Goal: Check status: Check status

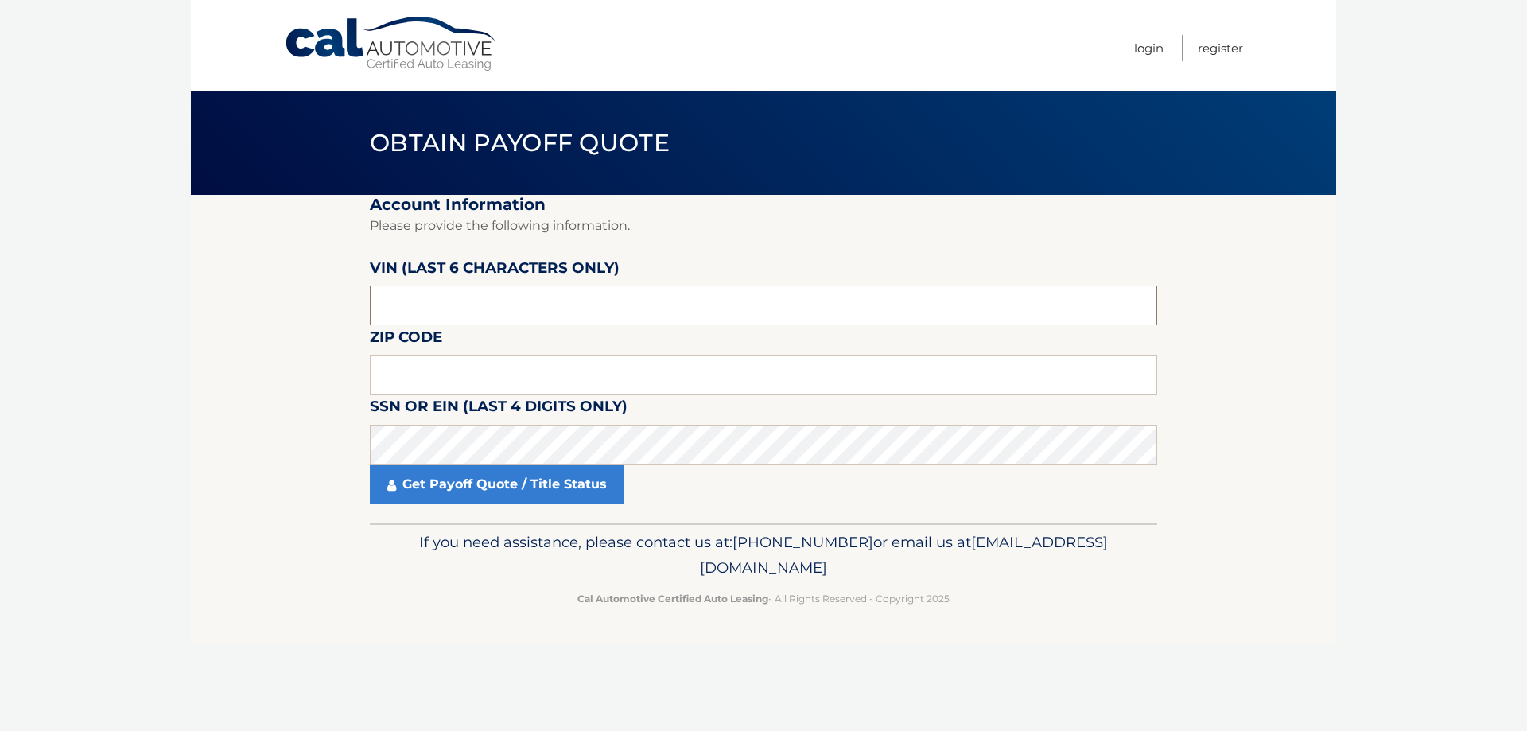
click at [480, 291] on input "text" at bounding box center [763, 305] width 787 height 40
type input "563754"
type input "08736"
click at [577, 480] on link "Get Payoff Quote / Title Status" at bounding box center [497, 484] width 254 height 40
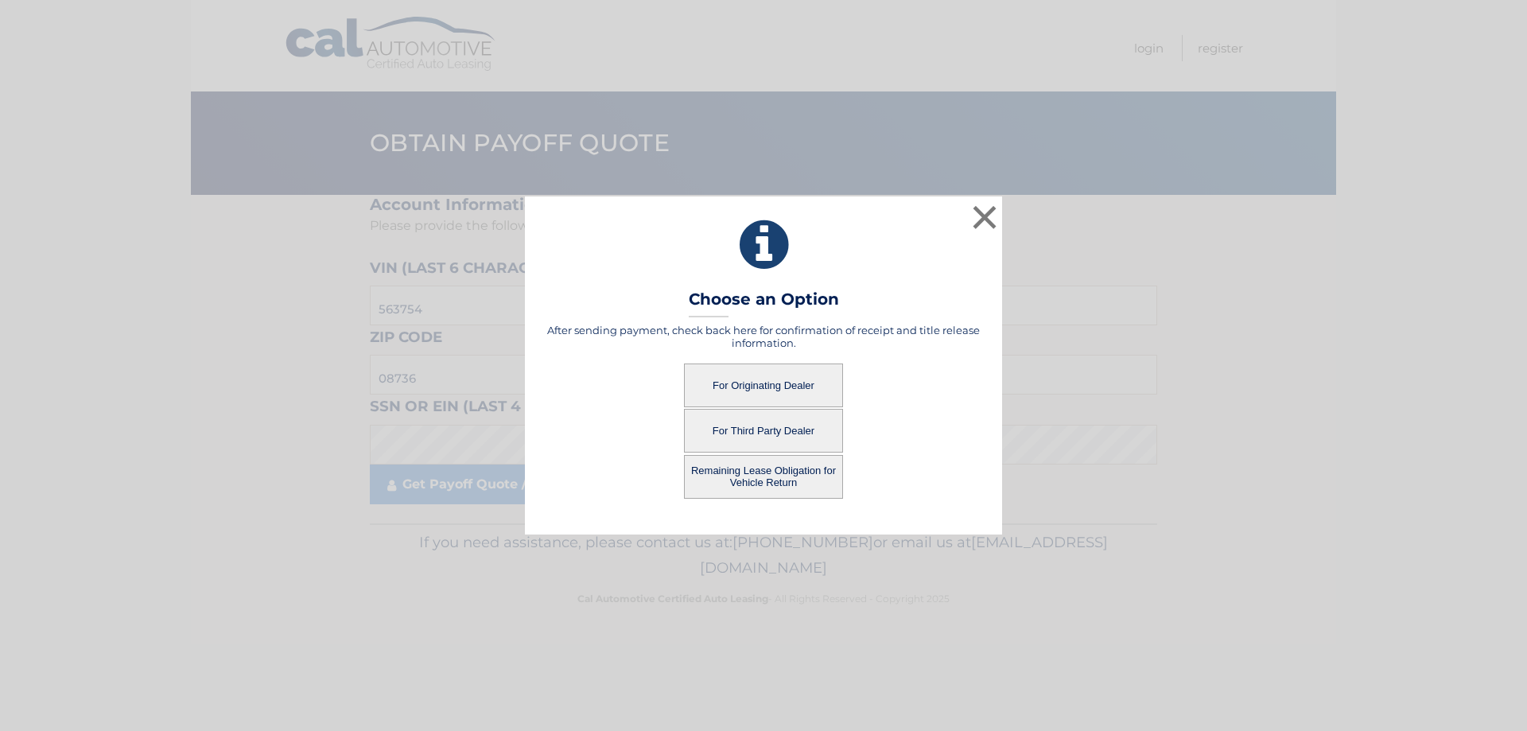
click at [798, 480] on button "Remaining Lease Obligation for Vehicle Return" at bounding box center [763, 477] width 159 height 44
click at [747, 475] on button "Remaining Lease Obligation for Vehicle Return" at bounding box center [763, 477] width 159 height 44
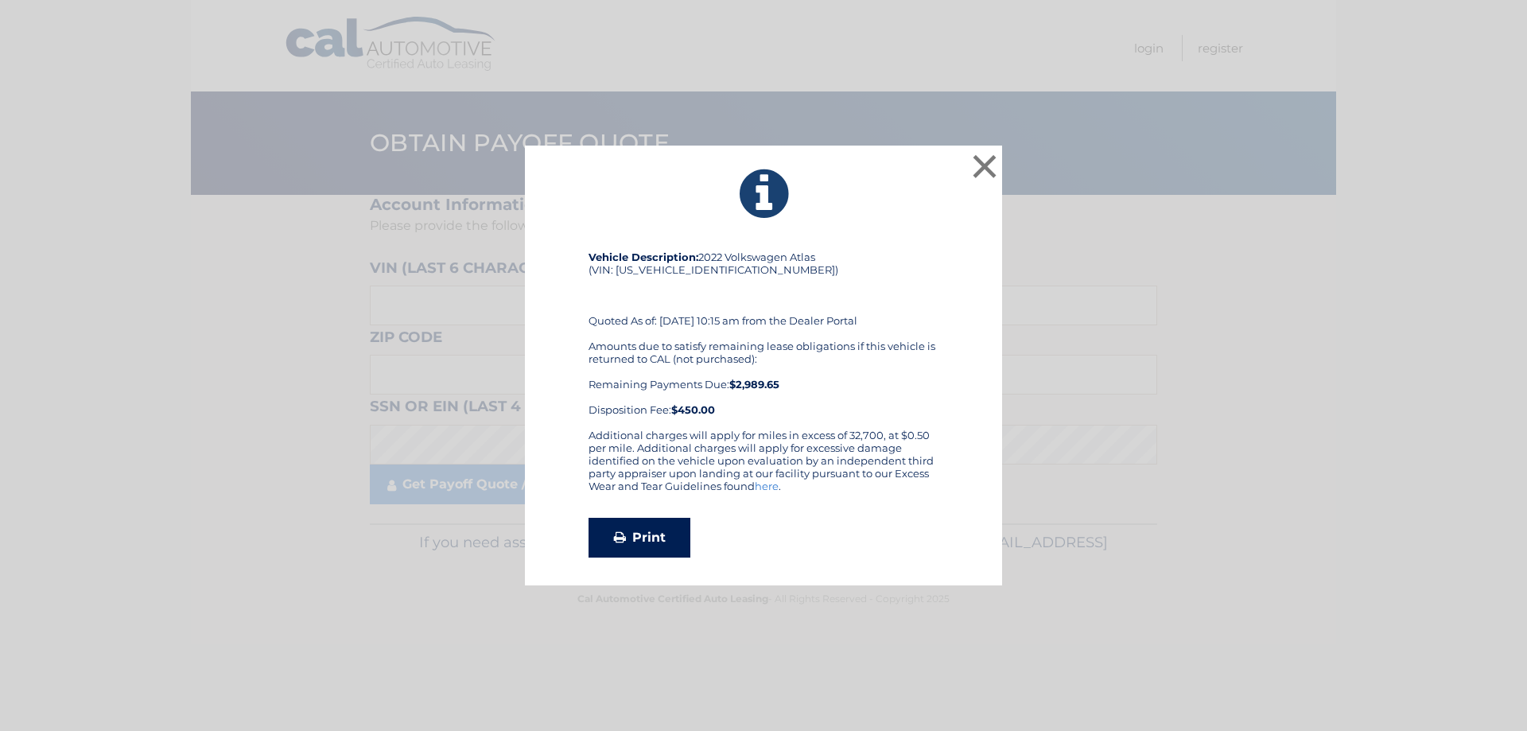
click at [639, 540] on link "Print" at bounding box center [639, 538] width 102 height 40
click at [994, 171] on button "×" at bounding box center [985, 166] width 32 height 32
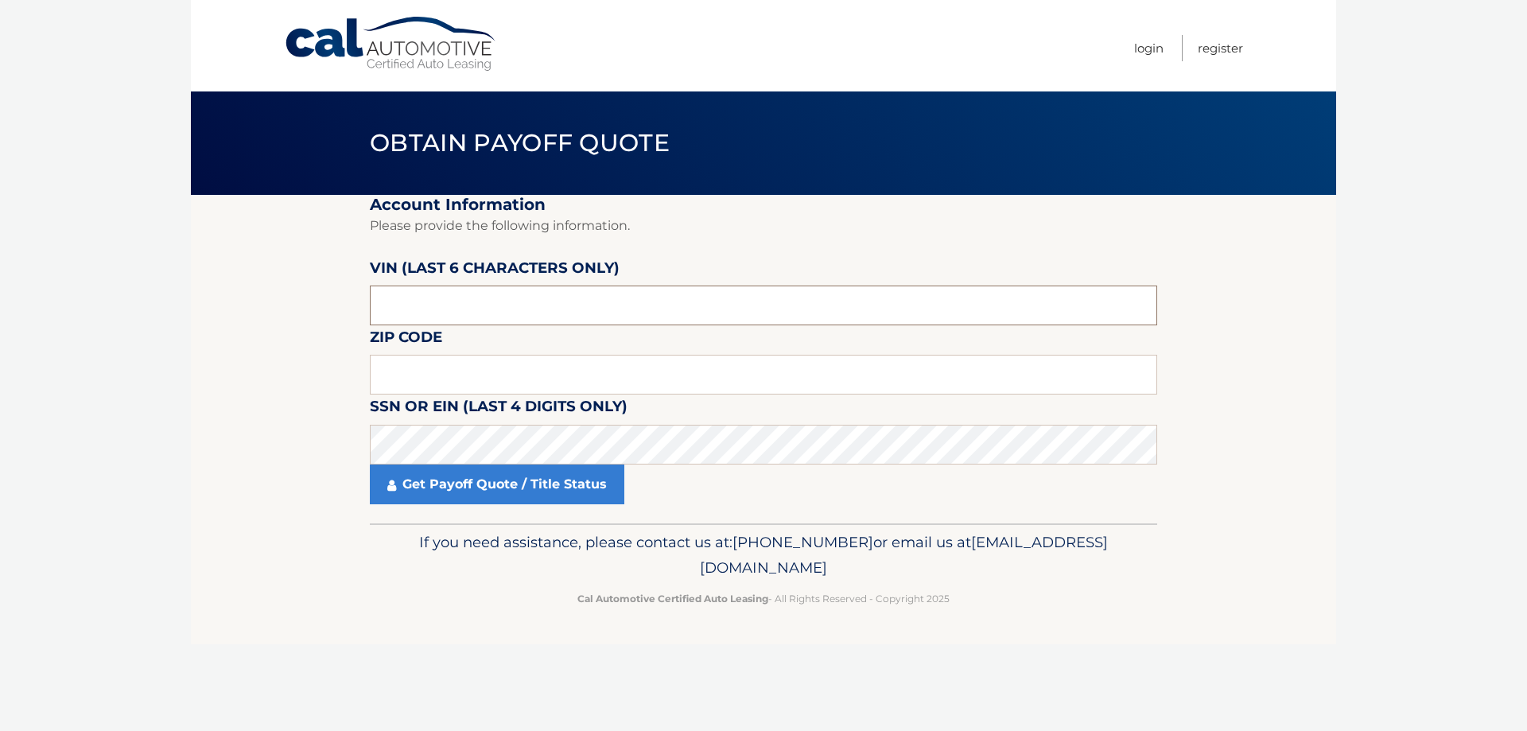
click at [501, 308] on input "text" at bounding box center [763, 305] width 787 height 40
type input "563754"
type input "08736"
click at [579, 486] on link "Get Payoff Quote / Title Status" at bounding box center [497, 484] width 254 height 40
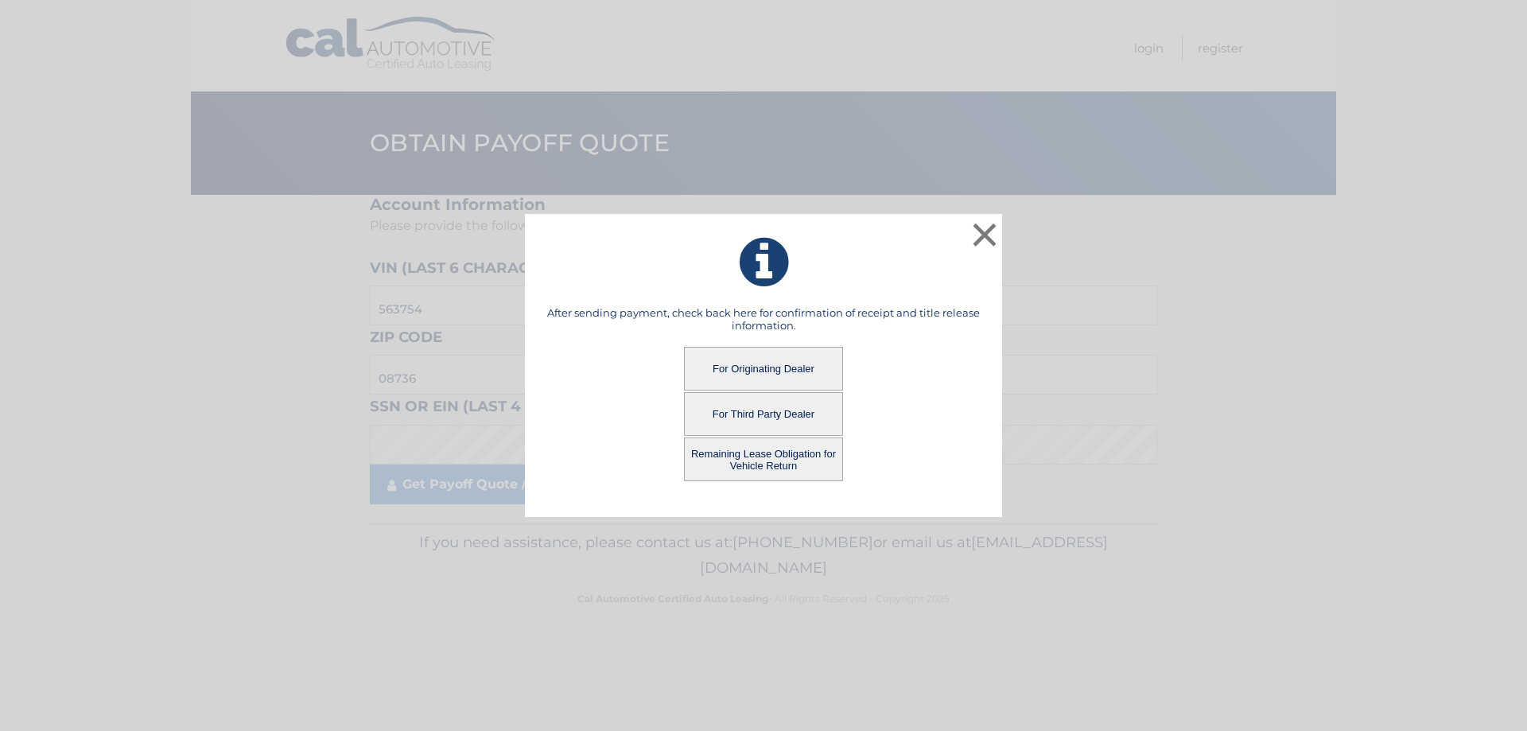
click at [764, 409] on button "For Third Party Dealer" at bounding box center [763, 414] width 159 height 44
click at [755, 406] on button "For Third Party Dealer" at bounding box center [763, 414] width 159 height 44
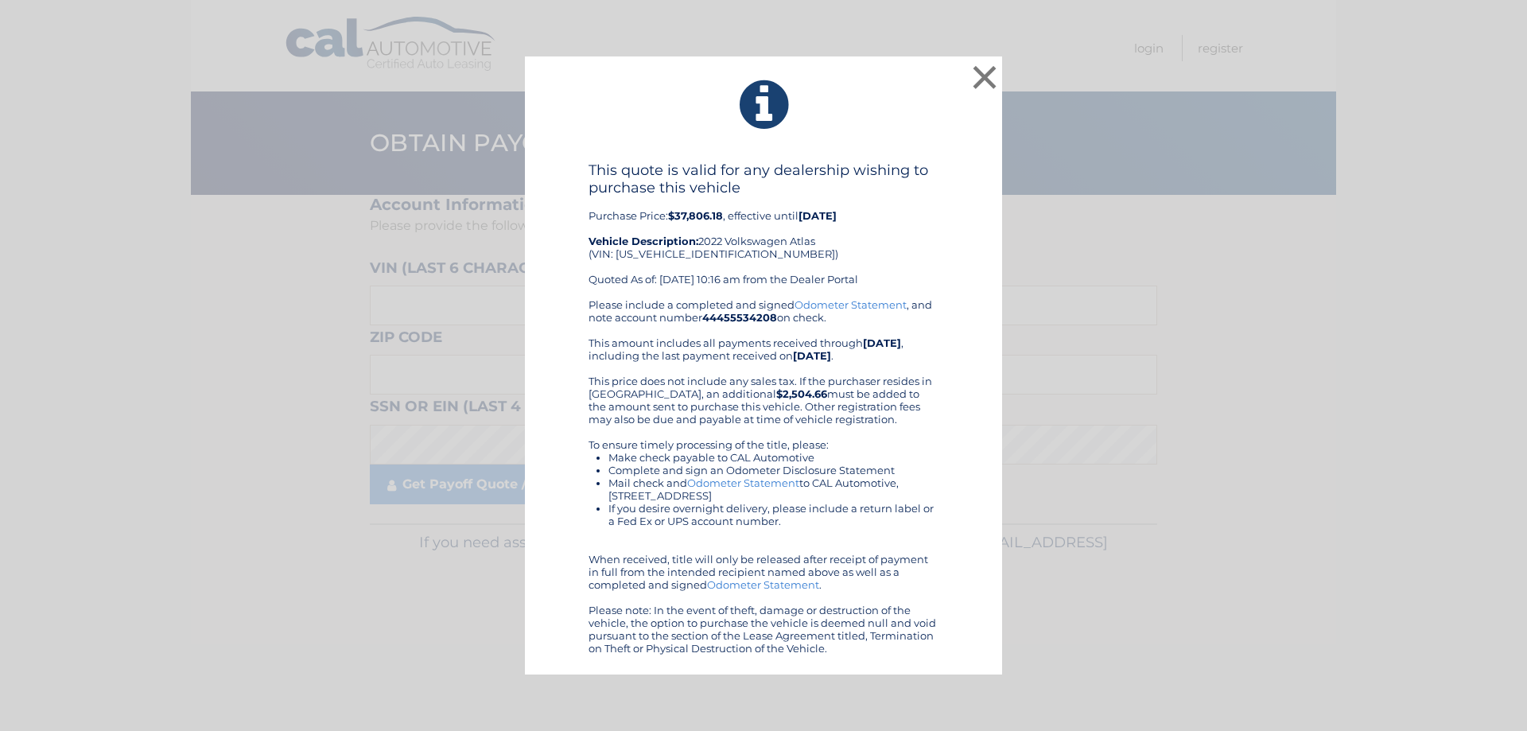
click at [865, 518] on li "If you desire overnight delivery, please include a return label or a Fed Ex or …" at bounding box center [773, 514] width 330 height 25
drag, startPoint x: 990, startPoint y: 68, endPoint x: 1010, endPoint y: 88, distance: 28.1
click at [992, 69] on button "×" at bounding box center [985, 77] width 32 height 32
